Goal: Task Accomplishment & Management: Use online tool/utility

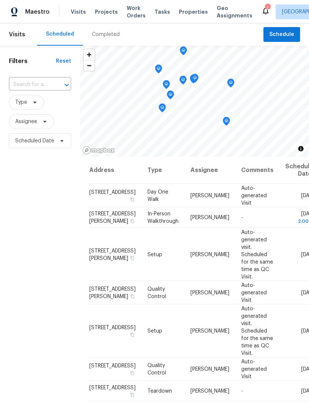
click at [107, 14] on span "Projects" at bounding box center [106, 11] width 23 height 7
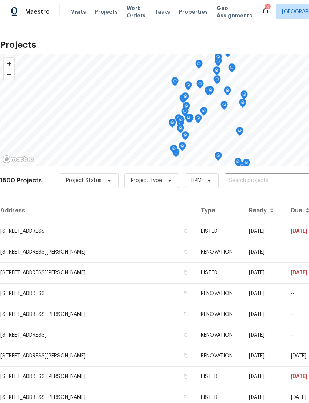
click at [195, 9] on span "Properties" at bounding box center [193, 11] width 29 height 7
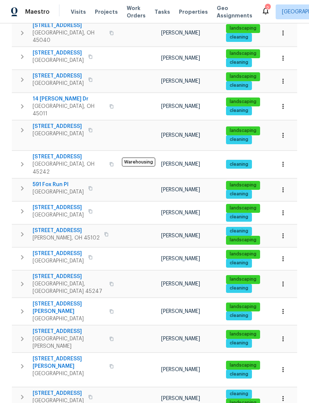
scroll to position [148, 0]
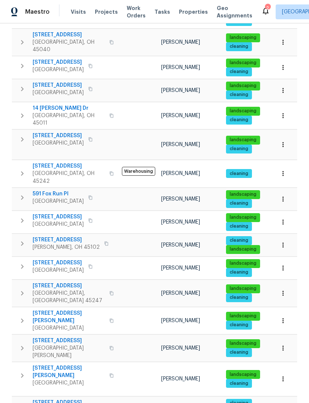
click at [66, 59] on span "7046 Beechmont Ave" at bounding box center [58, 62] width 51 height 7
click at [182, 12] on span "Properties" at bounding box center [193, 11] width 29 height 7
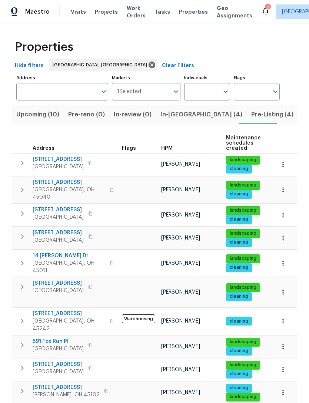
click at [169, 113] on span "In-reno (4)" at bounding box center [201, 114] width 82 height 10
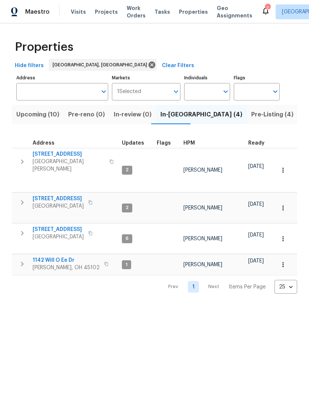
click at [60, 256] on span "1142 Will O Ee Dr" at bounding box center [66, 259] width 67 height 7
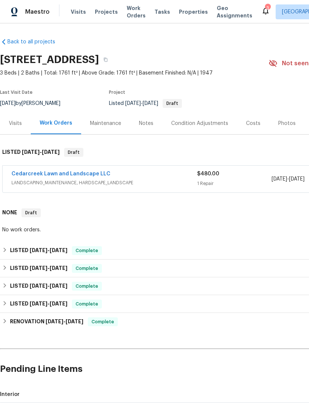
click at [83, 172] on link "Cedarcreek Lawn and Landscape LLC" at bounding box center [60, 173] width 99 height 5
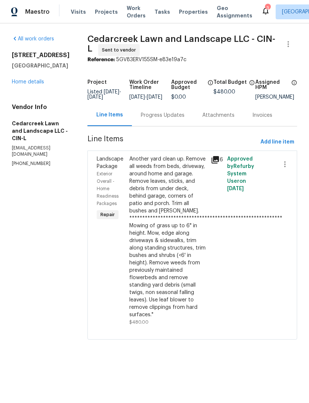
click at [165, 206] on div "**********" at bounding box center [167, 236] width 77 height 163
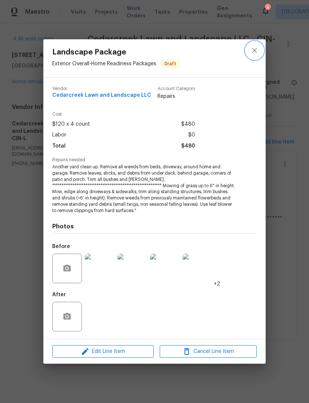
click at [255, 53] on icon "close" at bounding box center [254, 50] width 9 height 9
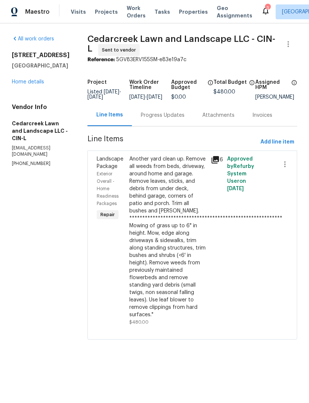
click at [43, 85] on link "Home details" at bounding box center [28, 81] width 32 height 5
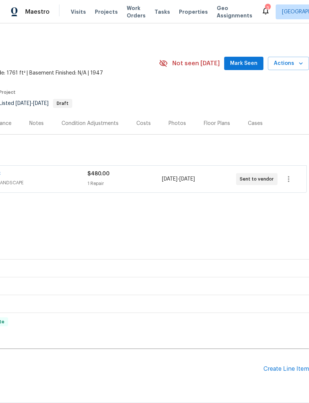
scroll to position [0, 110]
click at [104, 15] on span "Projects" at bounding box center [106, 11] width 23 height 7
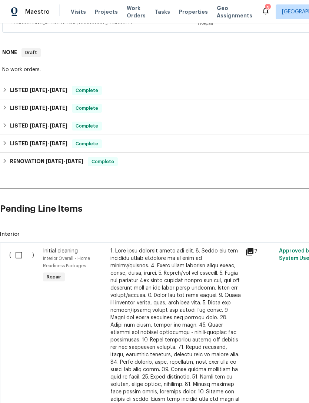
scroll to position [160, 0]
click at [24, 253] on input "checkbox" at bounding box center [21, 255] width 21 height 16
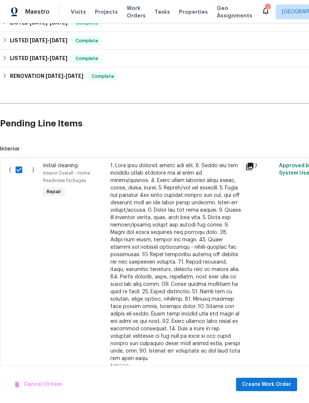
scroll to position [245, 0]
click at [261, 386] on span "Create Work Order" at bounding box center [266, 384] width 49 height 9
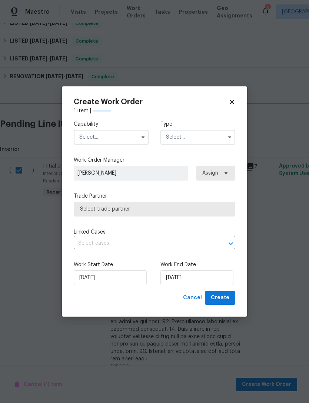
checkbox input "false"
click at [124, 140] on input "text" at bounding box center [111, 137] width 75 height 15
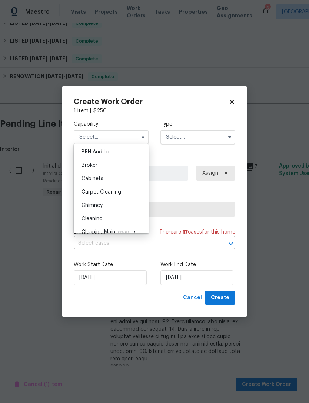
scroll to position [58, 0]
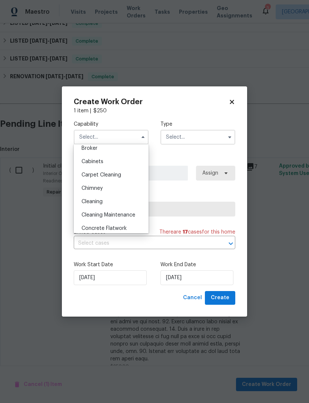
click at [112, 203] on div "Cleaning" at bounding box center [111, 201] width 71 height 13
type input "Cleaning"
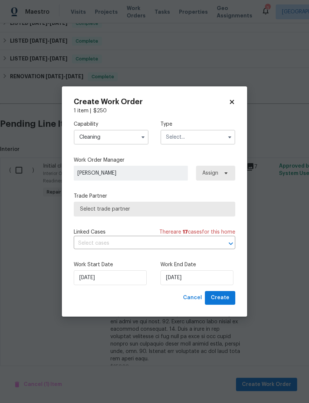
click at [191, 140] on input "text" at bounding box center [197, 137] width 75 height 15
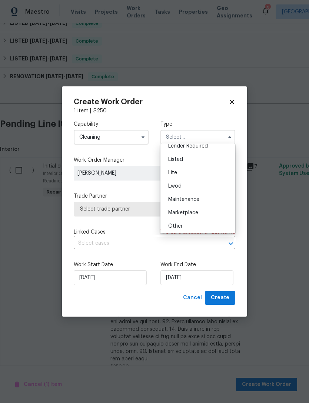
scroll to position [69, 0]
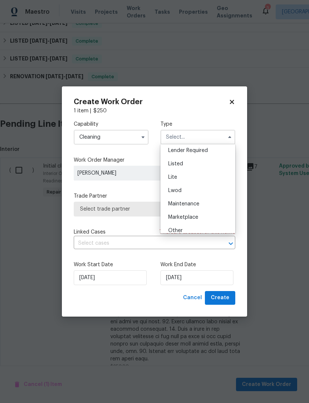
click at [184, 165] on div "Listed" at bounding box center [197, 163] width 71 height 13
type input "Listed"
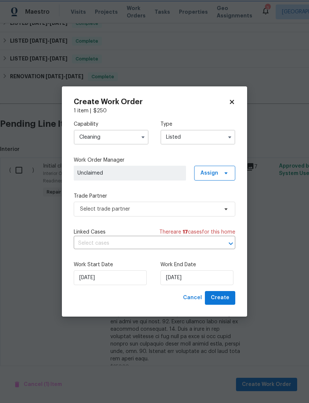
scroll to position [0, 0]
click at [211, 173] on span "Assign" at bounding box center [210, 172] width 18 height 7
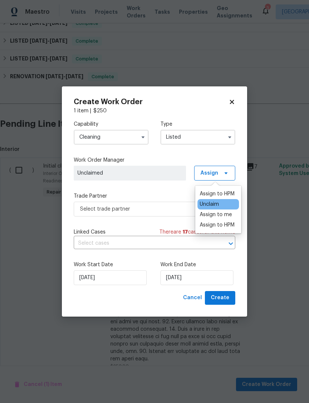
click at [218, 190] on div "Assign to HPM" at bounding box center [217, 193] width 35 height 7
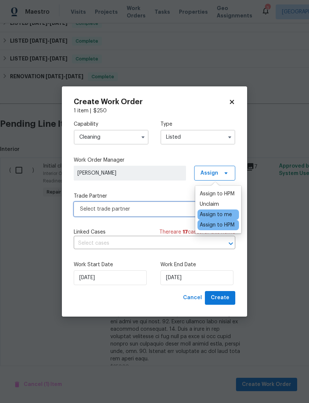
click at [151, 210] on span "Select trade partner" at bounding box center [149, 208] width 138 height 7
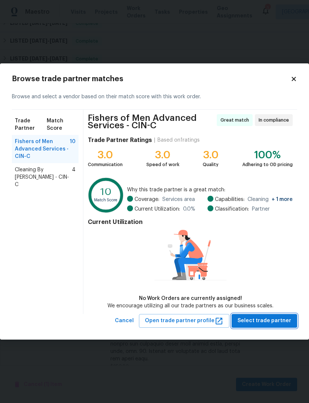
click at [258, 316] on span "Select trade partner" at bounding box center [265, 320] width 54 height 9
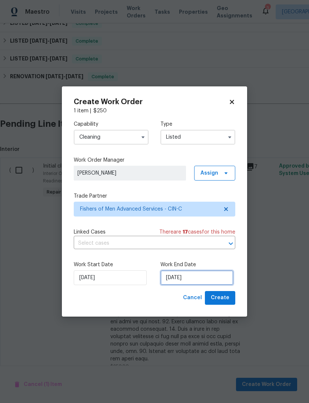
click at [187, 273] on input "[DATE]" at bounding box center [196, 277] width 73 height 15
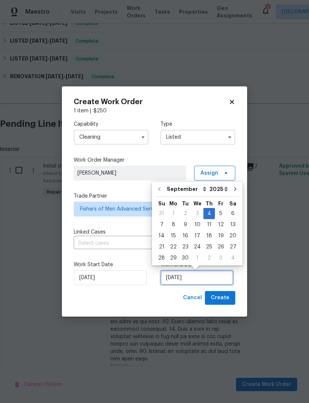
scroll to position [14, 0]
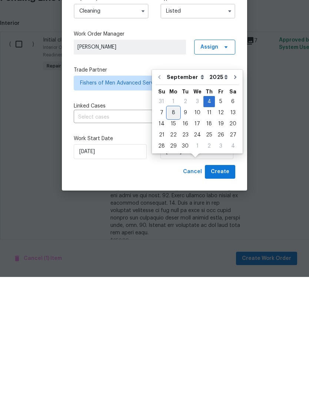
click at [172, 234] on div "8" at bounding box center [174, 239] width 12 height 10
type input "9/8/2025"
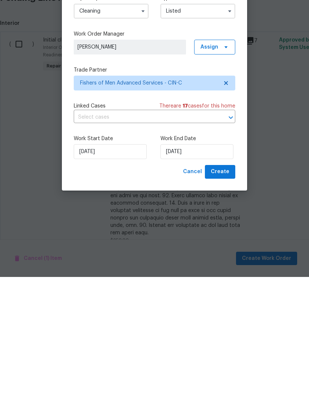
scroll to position [24, 0]
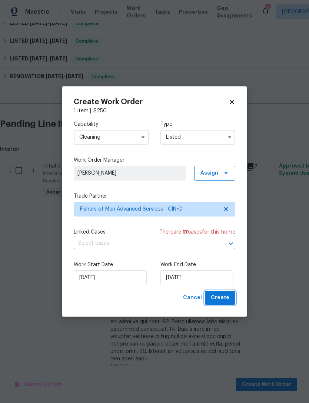
click at [225, 296] on span "Create" at bounding box center [220, 297] width 19 height 9
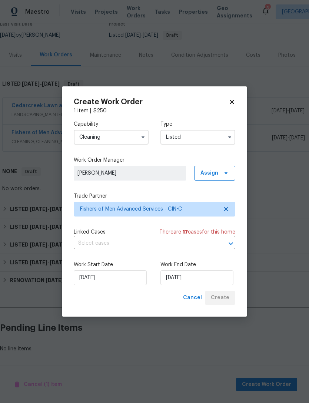
scroll to position [44, 0]
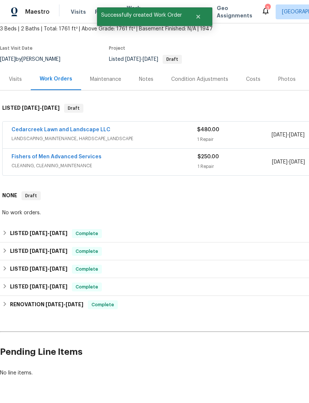
click at [113, 76] on div "Maintenance" at bounding box center [105, 79] width 31 height 7
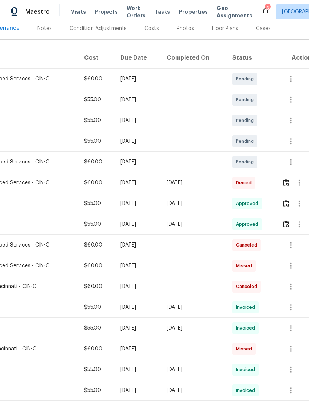
scroll to position [92, 105]
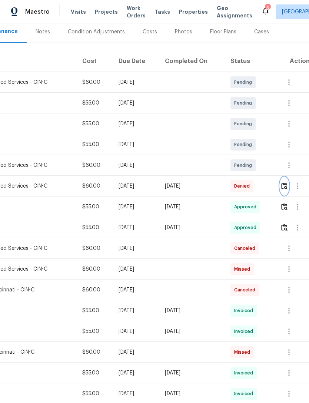
click at [284, 189] on img "button" at bounding box center [284, 185] width 6 height 7
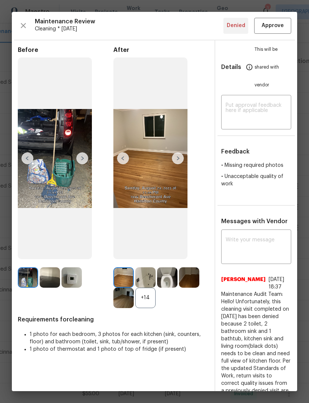
scroll to position [0, 0]
click at [274, 21] on span "Approve" at bounding box center [273, 25] width 22 height 9
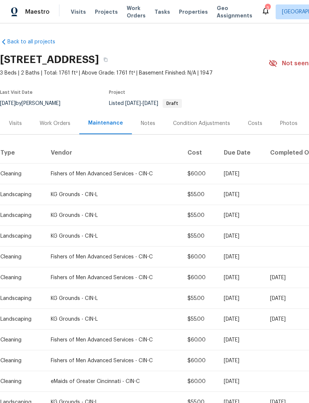
scroll to position [0, 0]
click at [109, 15] on span "Projects" at bounding box center [106, 11] width 23 height 7
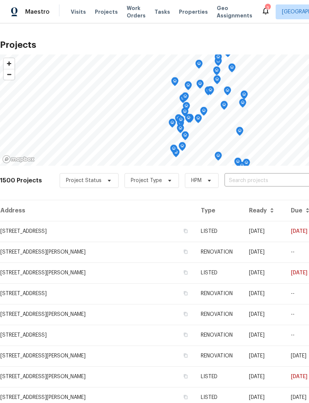
click at [179, 15] on span "Properties" at bounding box center [193, 11] width 29 height 7
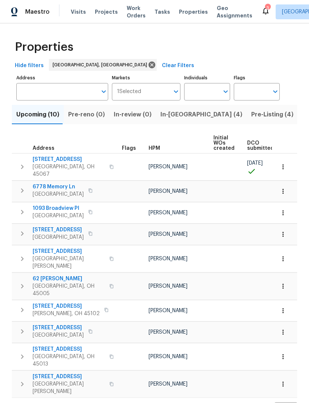
click at [261, 12] on icon at bounding box center [265, 10] width 9 height 9
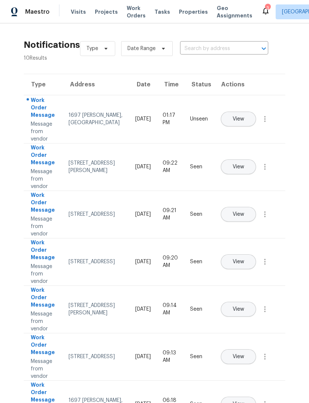
click at [244, 116] on span "View" at bounding box center [238, 119] width 11 height 6
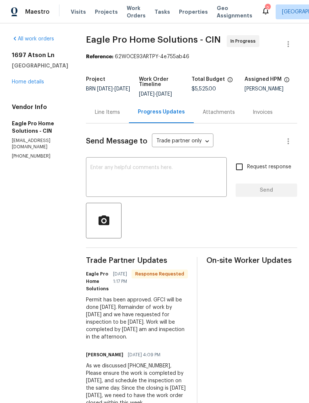
click at [106, 10] on span "Projects" at bounding box center [106, 11] width 23 height 7
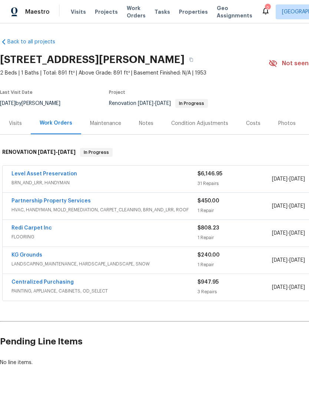
click at [54, 175] on link "Level Asset Preservation" at bounding box center [44, 173] width 66 height 5
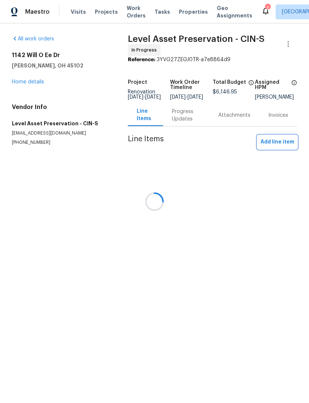
click at [285, 147] on span "Add line item" at bounding box center [278, 142] width 34 height 9
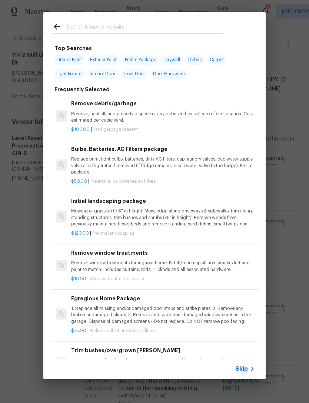
click at [183, 24] on input "text" at bounding box center [144, 27] width 157 height 11
type input "Flea"
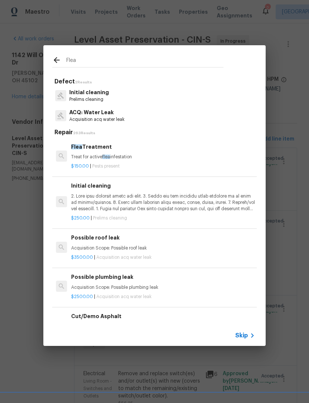
click at [144, 151] on div "Flea Treatment Treat for active flea infestation" at bounding box center [163, 152] width 184 height 18
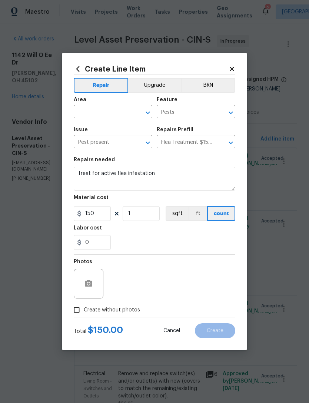
click at [234, 66] on icon at bounding box center [232, 69] width 7 height 7
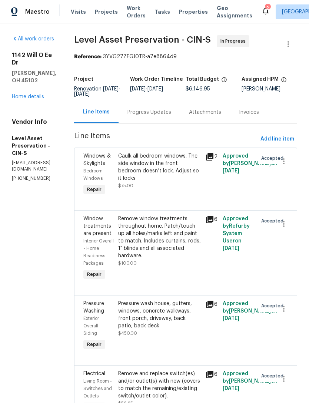
scroll to position [0, 0]
click at [282, 144] on span "Add line item" at bounding box center [278, 139] width 34 height 9
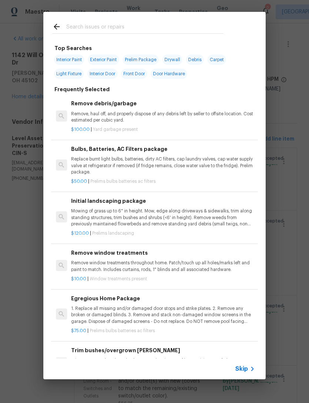
scroll to position [0, 0]
click at [148, 23] on input "text" at bounding box center [144, 27] width 157 height 11
type input "Siding"
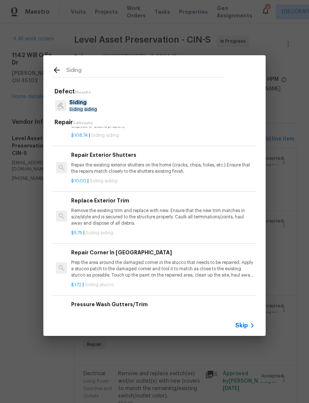
scroll to position [812, 0]
click at [215, 208] on p "Remove the existing trim and replace with new. Ensure that the new trim matches…" at bounding box center [163, 217] width 184 height 19
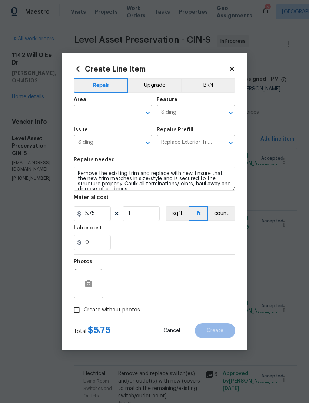
click at [114, 111] on input "text" at bounding box center [103, 112] width 58 height 11
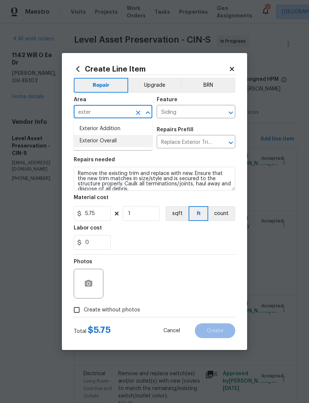
click at [115, 146] on li "Exterior Overall" at bounding box center [113, 141] width 79 height 12
type input "Exterior Overall"
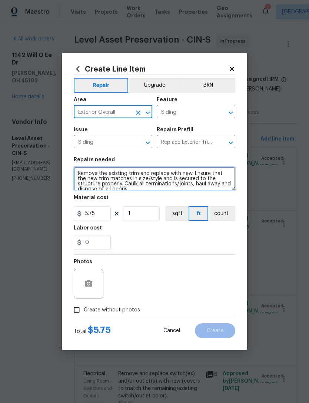
click at [79, 172] on textarea "Remove the existing trim and replace with new. Ensure that the new trim matches…" at bounding box center [155, 179] width 162 height 24
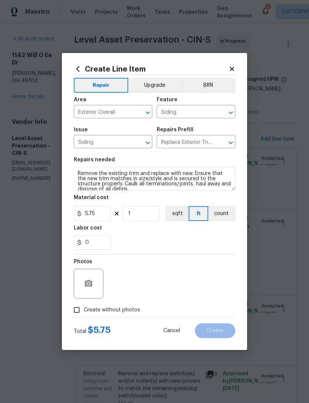
click at [93, 166] on div "Repairs needed" at bounding box center [155, 162] width 162 height 10
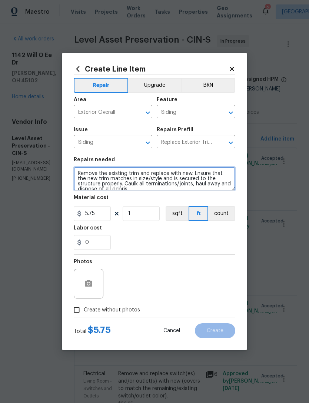
click at [89, 172] on textarea "Remove the existing trim and replace with new. Ensure that the new trim matches…" at bounding box center [155, 179] width 162 height 24
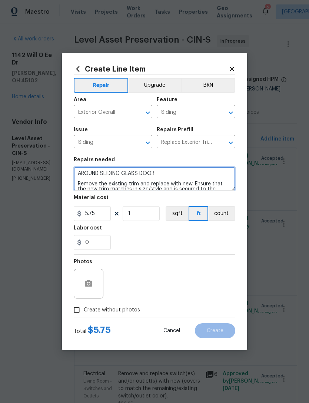
type textarea "AROUND SLIDING GLASS DOOR Remove the existing trim and replace with new. Ensure…"
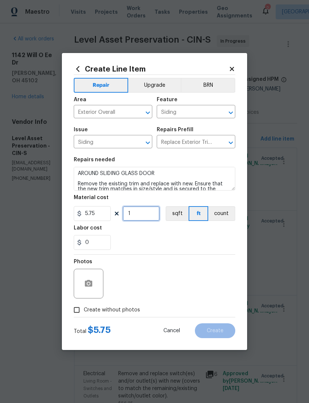
click at [148, 211] on input "1" at bounding box center [141, 213] width 37 height 15
click at [156, 209] on input "1" at bounding box center [141, 213] width 37 height 15
click at [142, 216] on input "1" at bounding box center [141, 213] width 37 height 15
type input "50"
click at [215, 244] on div "0" at bounding box center [155, 242] width 162 height 15
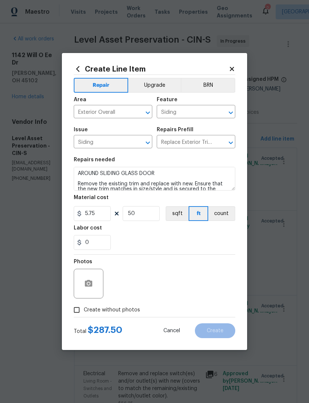
click at [119, 314] on span "Create without photos" at bounding box center [112, 310] width 56 height 8
click at [84, 314] on input "Create without photos" at bounding box center [77, 310] width 14 height 14
checkbox input "true"
click at [150, 213] on input "50" at bounding box center [141, 213] width 37 height 15
type input "75"
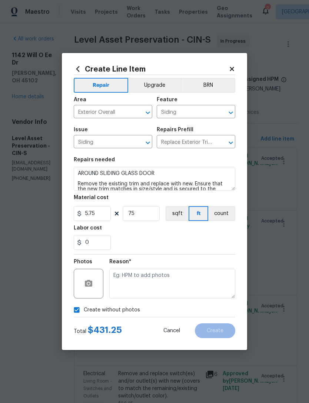
click at [187, 242] on div "0" at bounding box center [155, 242] width 162 height 15
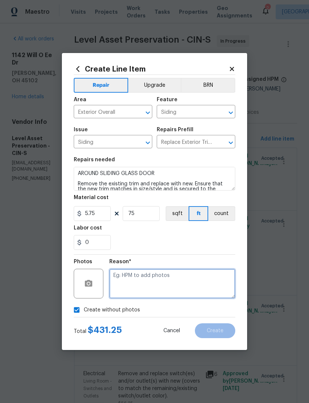
click at [162, 281] on textarea at bounding box center [172, 284] width 126 height 30
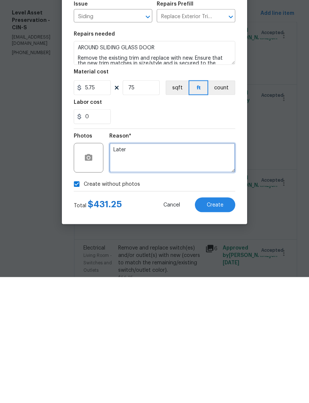
click at [211, 269] on textarea "Later" at bounding box center [172, 284] width 126 height 30
type textarea "Later"
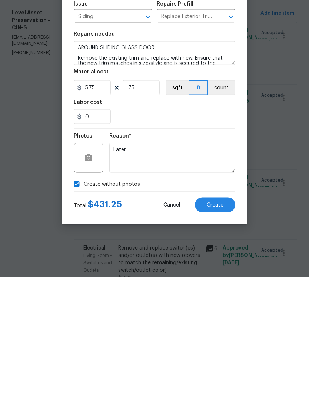
click at [217, 328] on span "Create" at bounding box center [215, 331] width 17 height 6
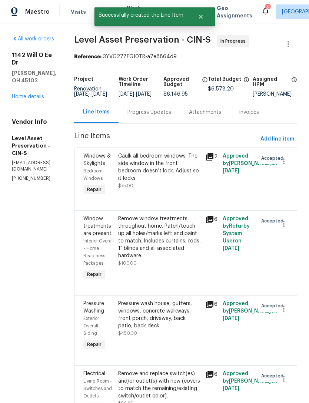
scroll to position [0, 0]
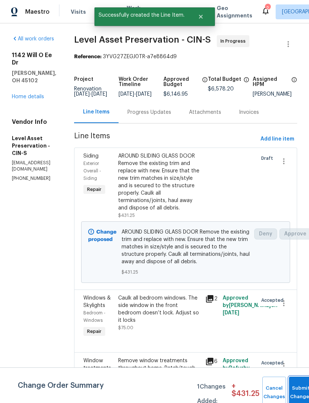
click at [297, 383] on button "Submit Changes" at bounding box center [301, 393] width 24 height 32
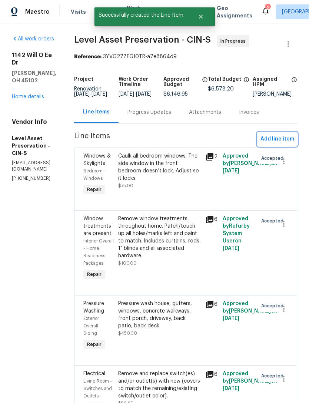
click at [277, 144] on span "Add line item" at bounding box center [278, 139] width 34 height 9
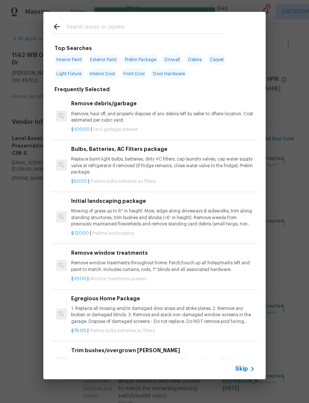
click at [186, 26] on input "text" at bounding box center [144, 27] width 157 height 11
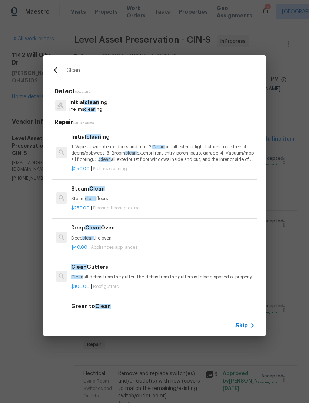
type input "Clean"
click at [126, 106] on div "Initial clean ing Prelims clean ing" at bounding box center [154, 106] width 205 height 20
click at [128, 106] on div "Initial clean ing Prelims clean ing" at bounding box center [154, 106] width 205 height 20
click at [111, 159] on span "Clean" at bounding box center [105, 159] width 12 height 4
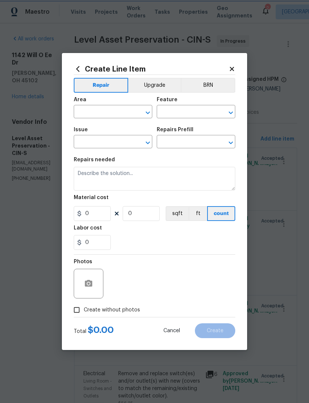
type input "Home Readiness Packages"
type input "Initial cleaning"
type textarea "1. Wipe down exterior doors and trim. 2. Clean out all exterior light fixtures …"
type input "1"
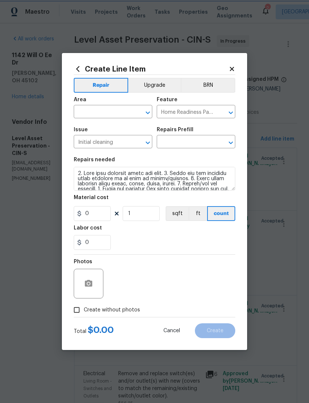
type input "Initial cleaning $250.00"
type input "250"
click at [111, 112] on input "text" at bounding box center [103, 112] width 58 height 11
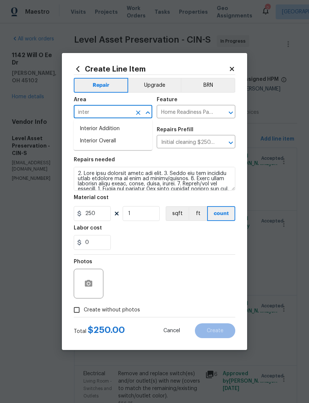
click at [125, 142] on li "Interior Overall" at bounding box center [113, 141] width 79 height 12
type input "Interior Overall"
click at [185, 250] on div "0" at bounding box center [155, 242] width 162 height 15
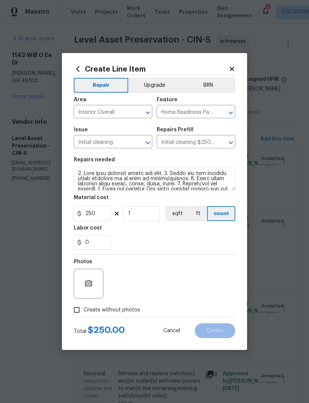
click at [122, 310] on span "Create without photos" at bounding box center [112, 310] width 56 height 8
click at [84, 310] on input "Create without photos" at bounding box center [77, 310] width 14 height 14
checkbox input "true"
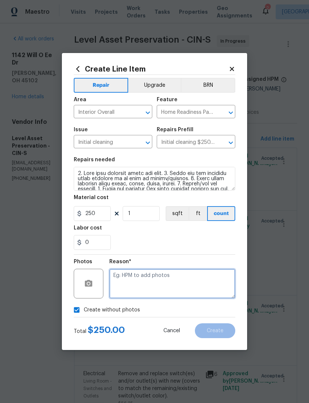
click at [165, 278] on textarea at bounding box center [172, 284] width 126 height 30
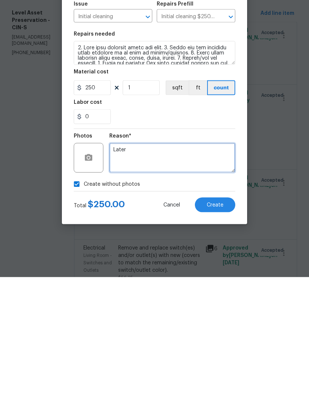
type textarea "Later"
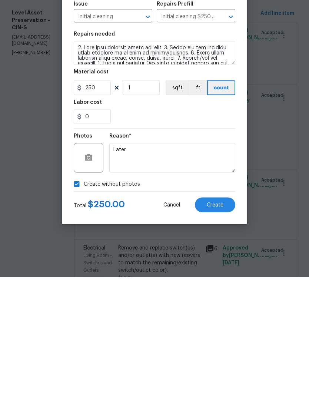
click at [197, 235] on div "0" at bounding box center [155, 242] width 162 height 15
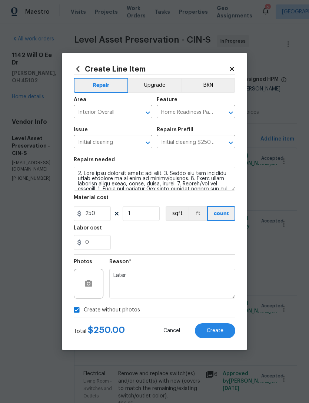
click at [216, 330] on span "Create" at bounding box center [215, 331] width 17 height 6
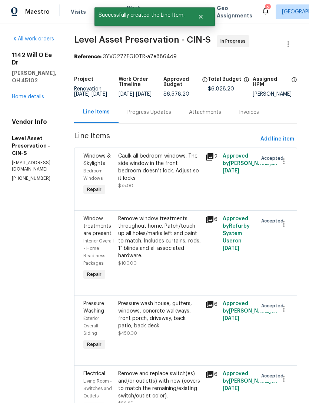
scroll to position [0, 0]
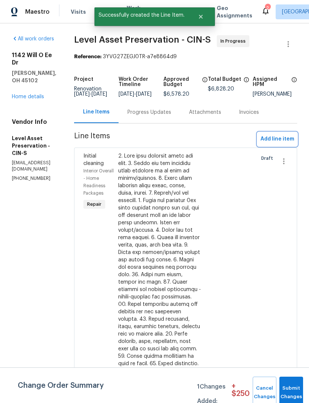
click at [279, 144] on span "Add line item" at bounding box center [278, 139] width 34 height 9
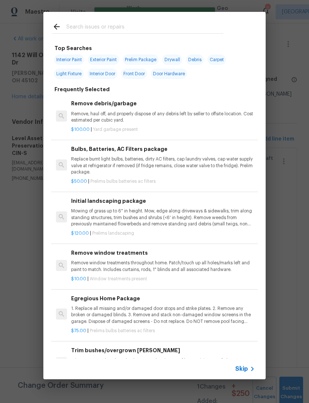
click at [168, 28] on input "text" at bounding box center [144, 27] width 157 height 11
type input "Acid"
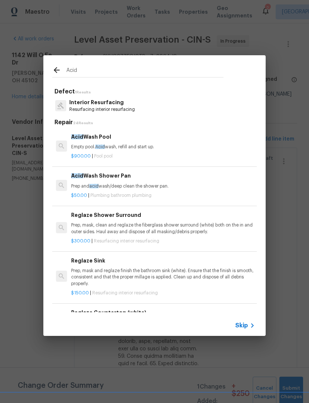
click at [148, 184] on p "Prep and acid wash/deep clean the shower pan." at bounding box center [163, 186] width 184 height 6
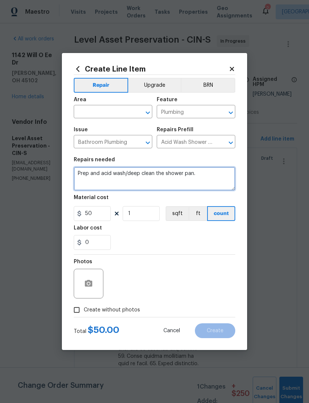
click at [147, 184] on textarea "Prep and acid wash/deep clean the shower pan." at bounding box center [155, 179] width 162 height 24
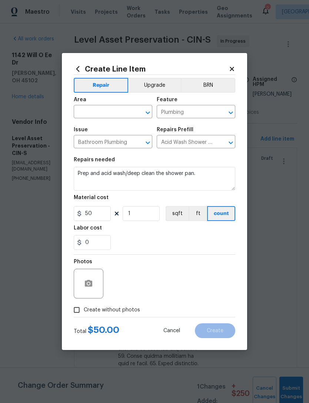
click at [122, 114] on input "text" at bounding box center [103, 112] width 58 height 11
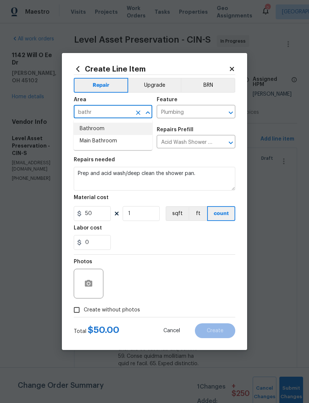
click at [109, 129] on li "Bathroom" at bounding box center [113, 129] width 79 height 12
type input "Bathroom"
click at [109, 129] on div "Issue" at bounding box center [113, 132] width 79 height 10
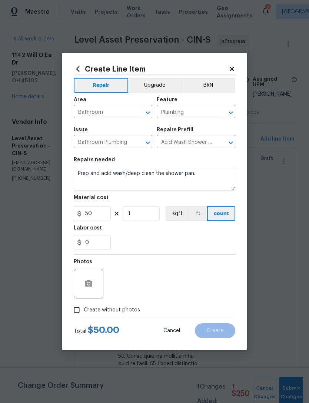
click at [134, 316] on label "Create without photos" at bounding box center [105, 310] width 70 height 14
click at [84, 316] on input "Create without photos" at bounding box center [77, 310] width 14 height 14
checkbox input "true"
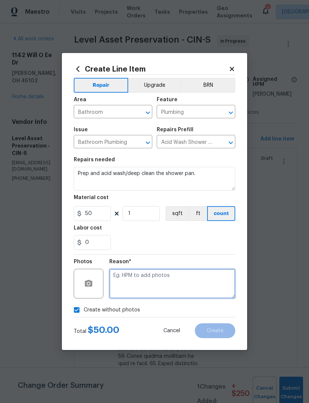
click at [162, 289] on textarea at bounding box center [172, 284] width 126 height 30
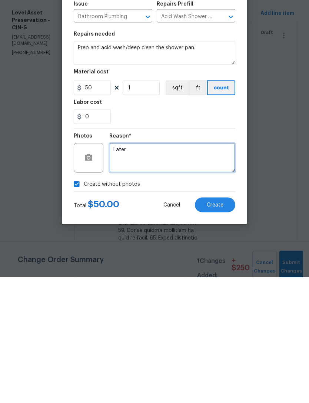
type textarea "Later"
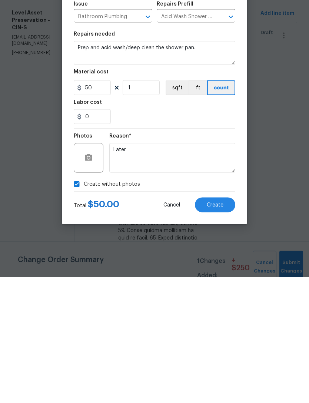
click at [191, 259] on div "Reason*" at bounding box center [172, 264] width 126 height 10
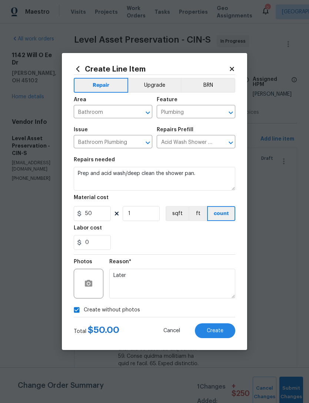
click at [218, 328] on span "Create" at bounding box center [215, 331] width 17 height 6
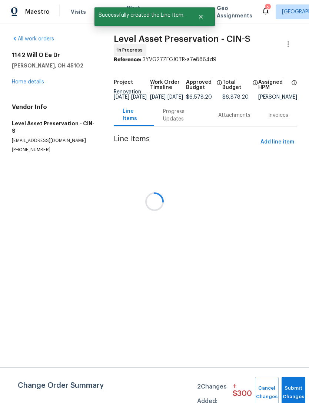
scroll to position [0, 0]
click at [284, 127] on div at bounding box center [154, 201] width 309 height 403
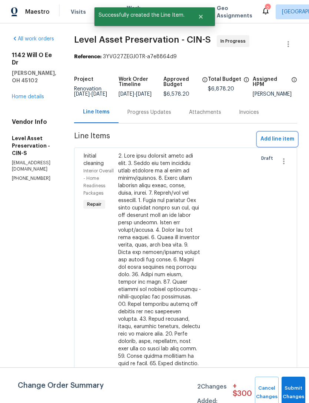
click at [281, 144] on span "Add line item" at bounding box center [278, 139] width 34 height 9
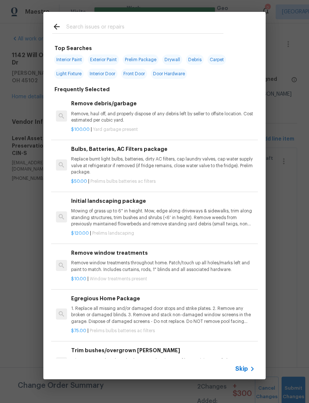
click at [137, 30] on input "text" at bounding box center [144, 27] width 157 height 11
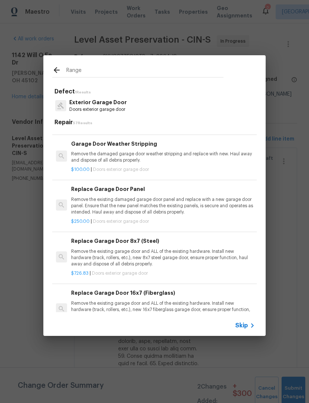
scroll to position [246, 0]
type input "R"
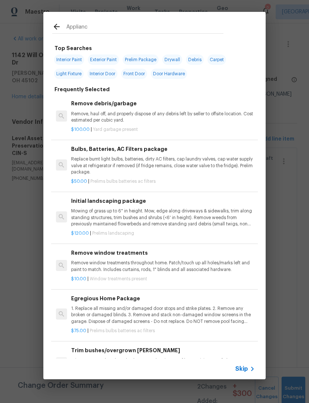
type input "Appliance"
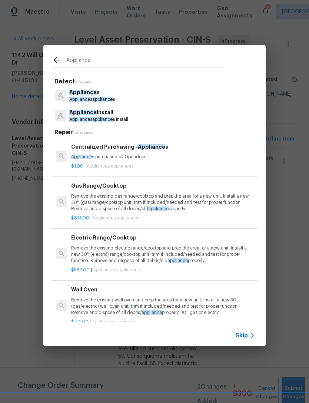
click at [106, 89] on p "Appliance s" at bounding box center [92, 93] width 46 height 8
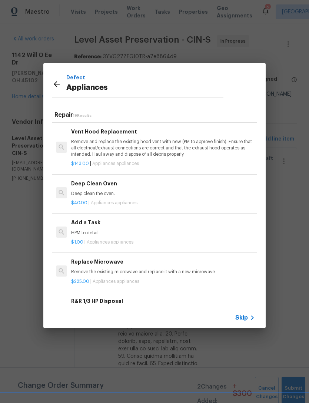
scroll to position [244, 0]
click at [104, 184] on h6 "Deep Clean Oven" at bounding box center [163, 183] width 184 height 8
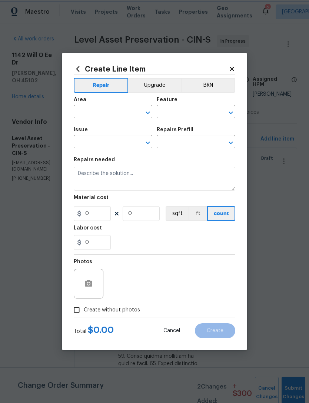
type input "Appliances"
type input "Deep Clean Oven $40.00"
type textarea "Deep clean the oven."
type input "40"
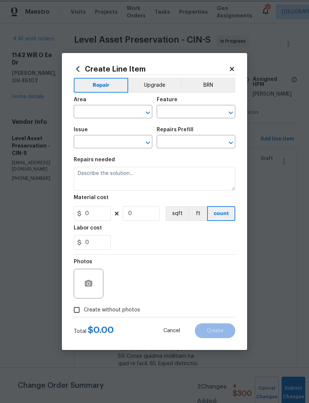
type input "1"
click at [107, 112] on input "text" at bounding box center [103, 112] width 58 height 11
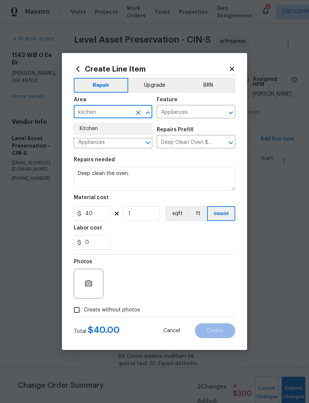
click at [101, 128] on li "Kitchen" at bounding box center [113, 129] width 79 height 12
type input "Kitchen"
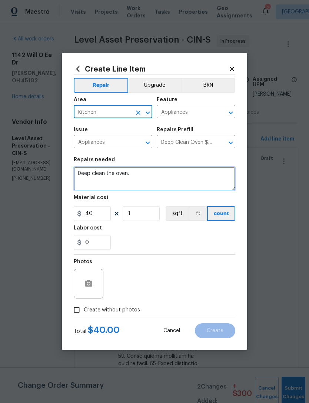
click at [140, 172] on textarea "Deep clean the oven." at bounding box center [155, 179] width 162 height 24
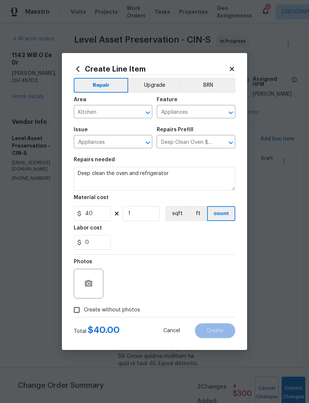
click at [176, 239] on div "0" at bounding box center [155, 242] width 162 height 15
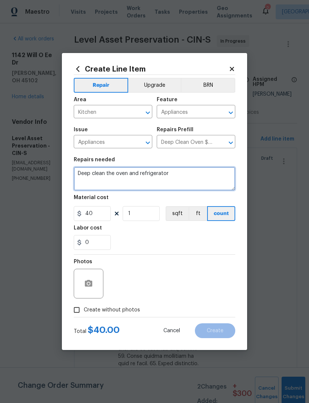
click at [183, 173] on textarea "Deep clean the oven and refrigerator" at bounding box center [155, 179] width 162 height 24
type textarea "Deep clean the oven and refrigerator and kitchen cabinets"
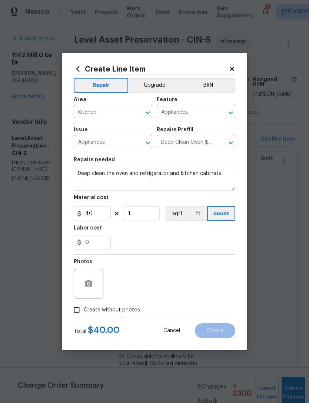
click at [193, 249] on div "0" at bounding box center [155, 242] width 162 height 15
click at [145, 212] on input "1" at bounding box center [141, 213] width 37 height 15
type input "4"
click at [191, 242] on div "0" at bounding box center [155, 242] width 162 height 15
click at [166, 304] on div "Create without photos" at bounding box center [155, 310] width 162 height 14
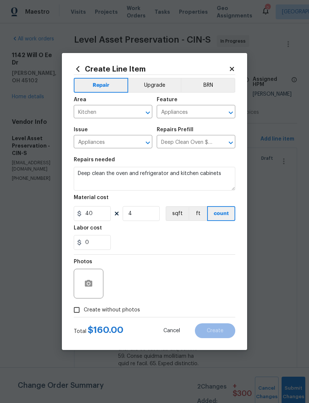
click at [126, 309] on span "Create without photos" at bounding box center [112, 310] width 56 height 8
click at [84, 309] on input "Create without photos" at bounding box center [77, 310] width 14 height 14
checkbox input "true"
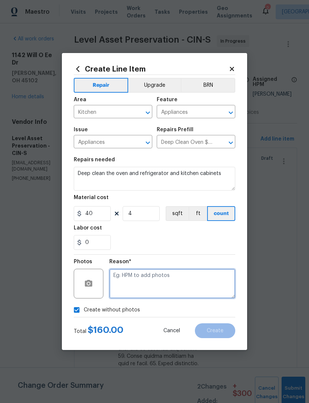
click at [186, 285] on textarea at bounding box center [172, 284] width 126 height 30
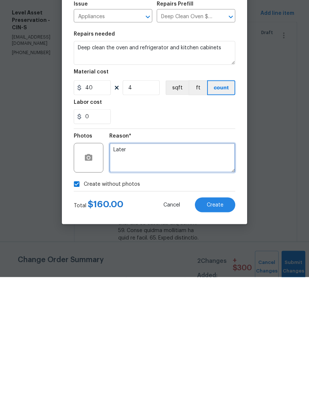
type textarea "Later"
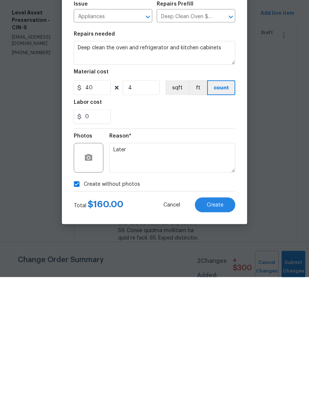
click at [200, 235] on div "0" at bounding box center [155, 242] width 162 height 15
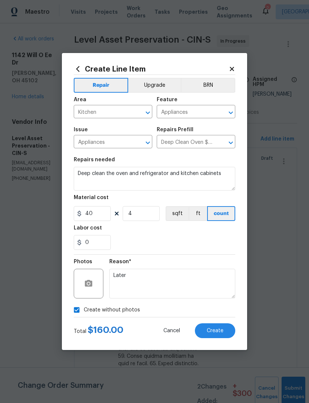
click at [215, 332] on span "Create" at bounding box center [215, 331] width 17 height 6
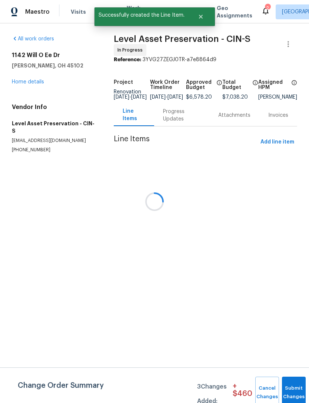
scroll to position [0, 0]
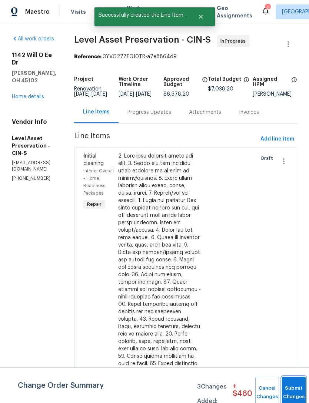
click at [289, 387] on button "Submit Changes" at bounding box center [294, 393] width 24 height 32
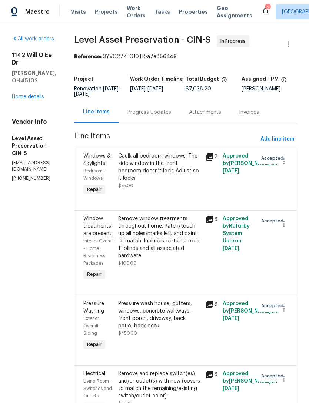
click at [104, 14] on span "Projects" at bounding box center [106, 11] width 23 height 7
